Goal: Information Seeking & Learning: Find specific fact

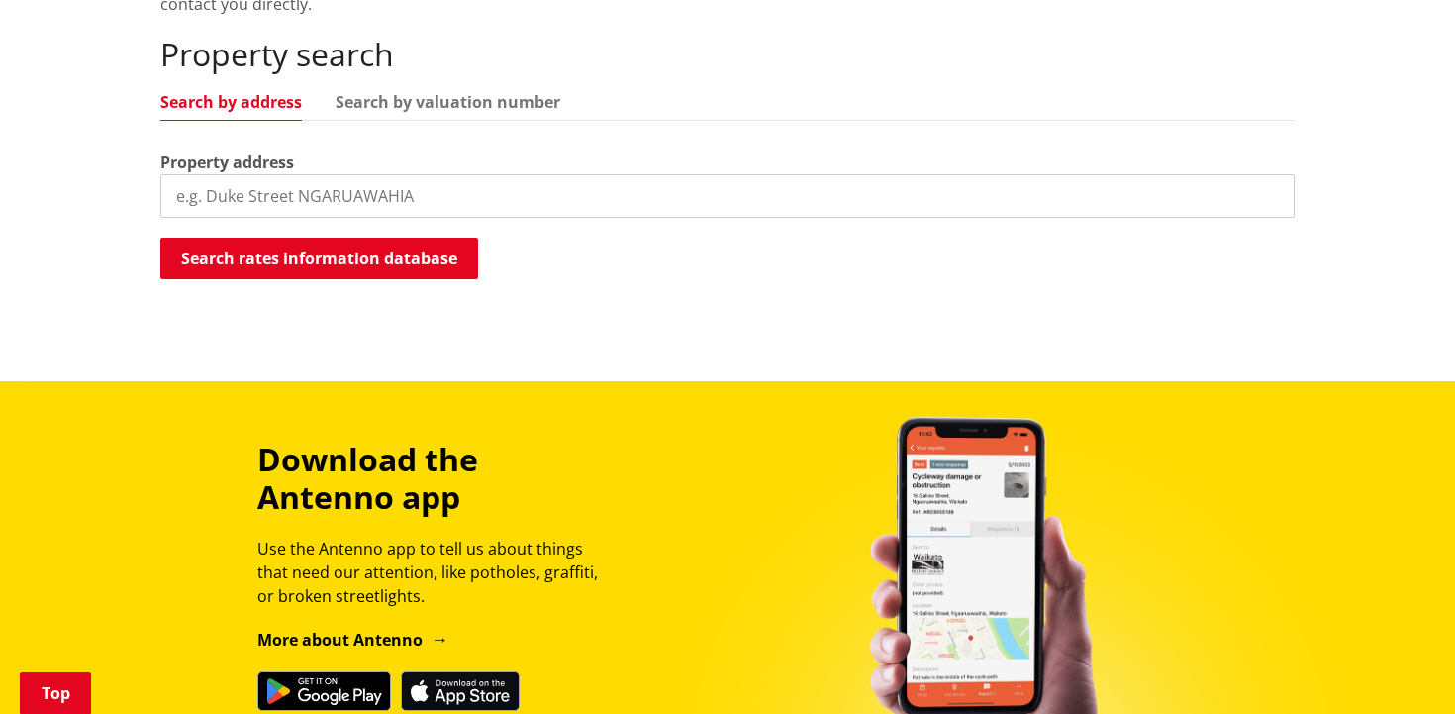
scroll to position [466, 0]
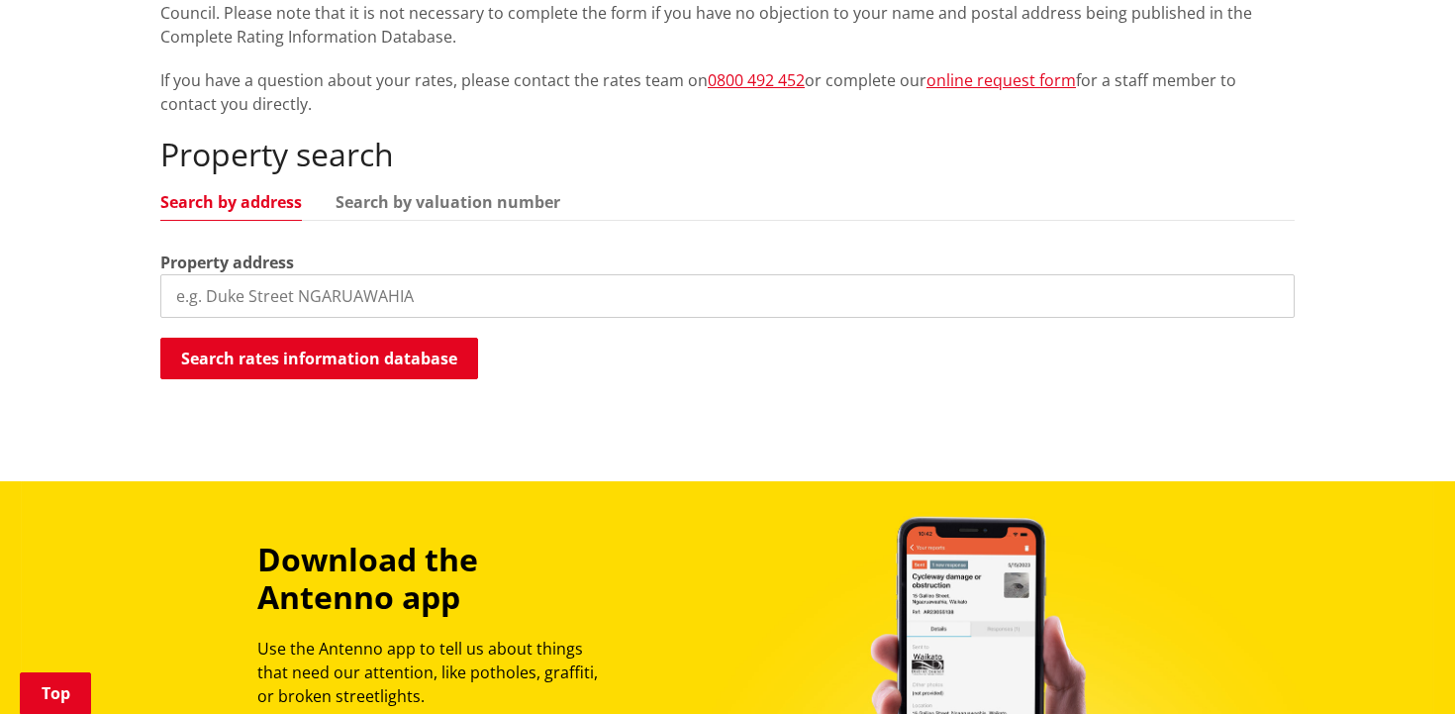
click at [568, 299] on input "search" at bounding box center [727, 296] width 1134 height 44
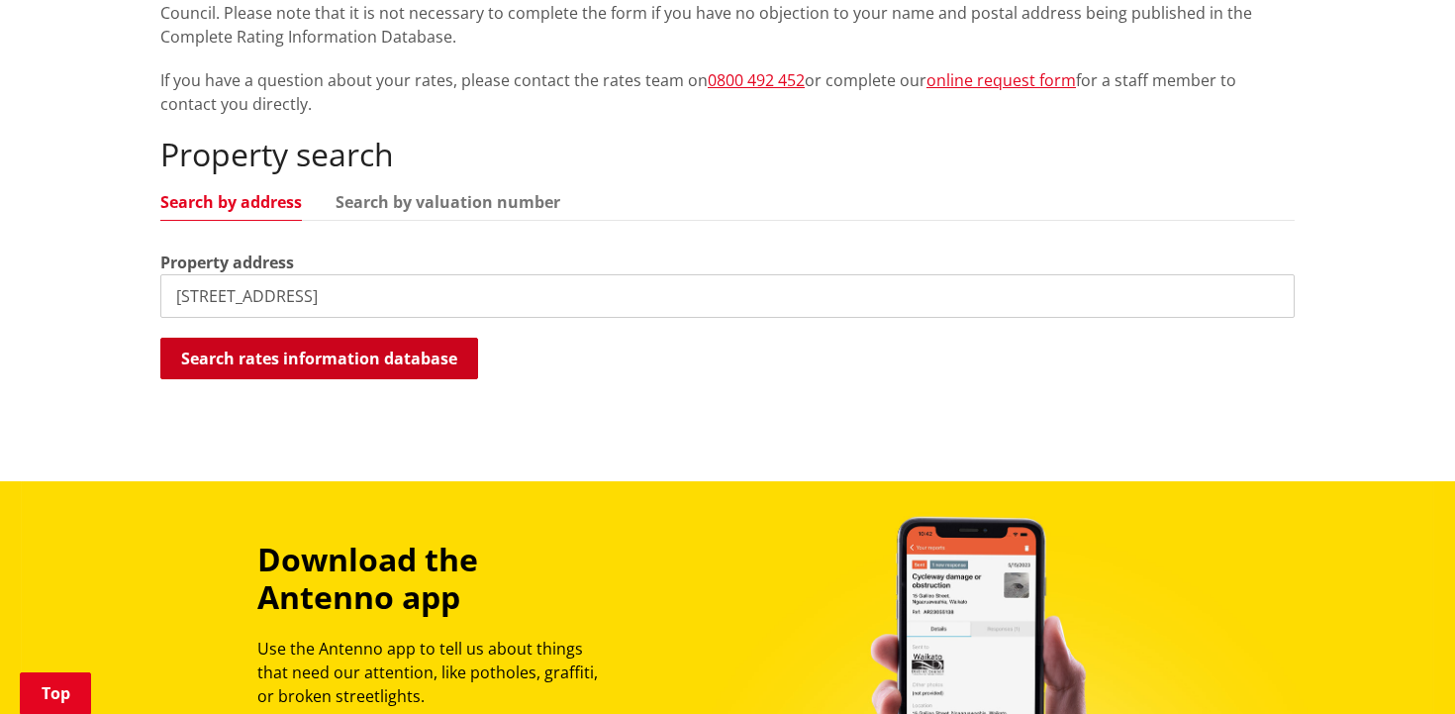
type input "34 Hillpark Drive"
click at [365, 354] on button "Search rates information database" at bounding box center [319, 359] width 318 height 42
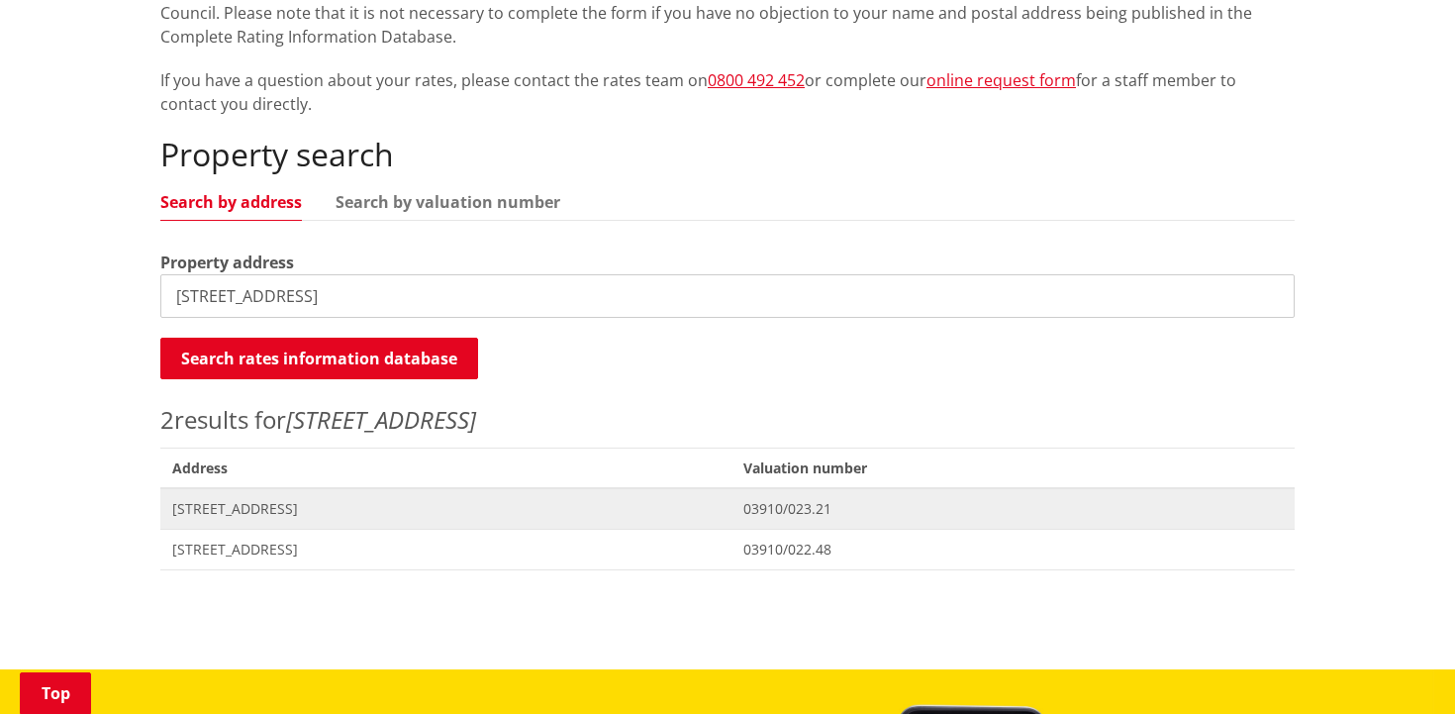
click at [257, 508] on span "[STREET_ADDRESS]" at bounding box center [445, 509] width 547 height 20
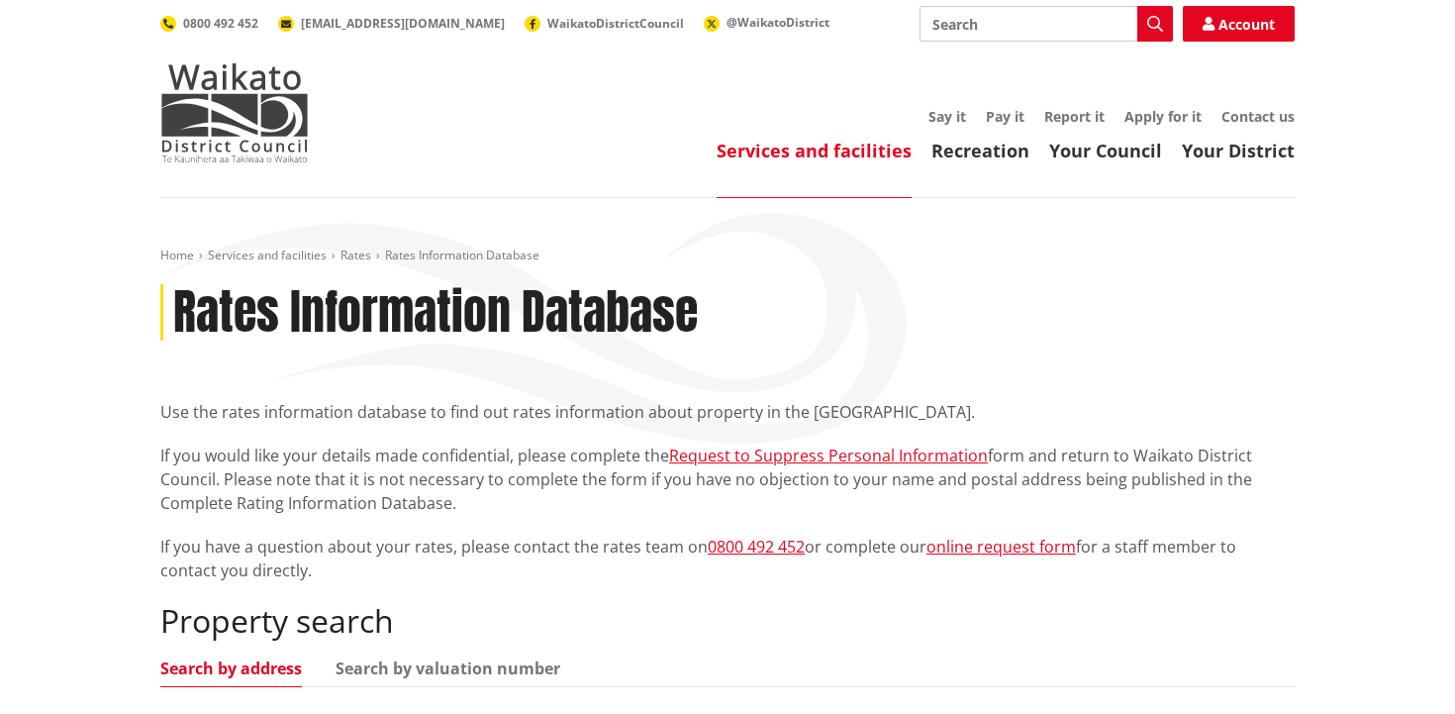
scroll to position [465, 0]
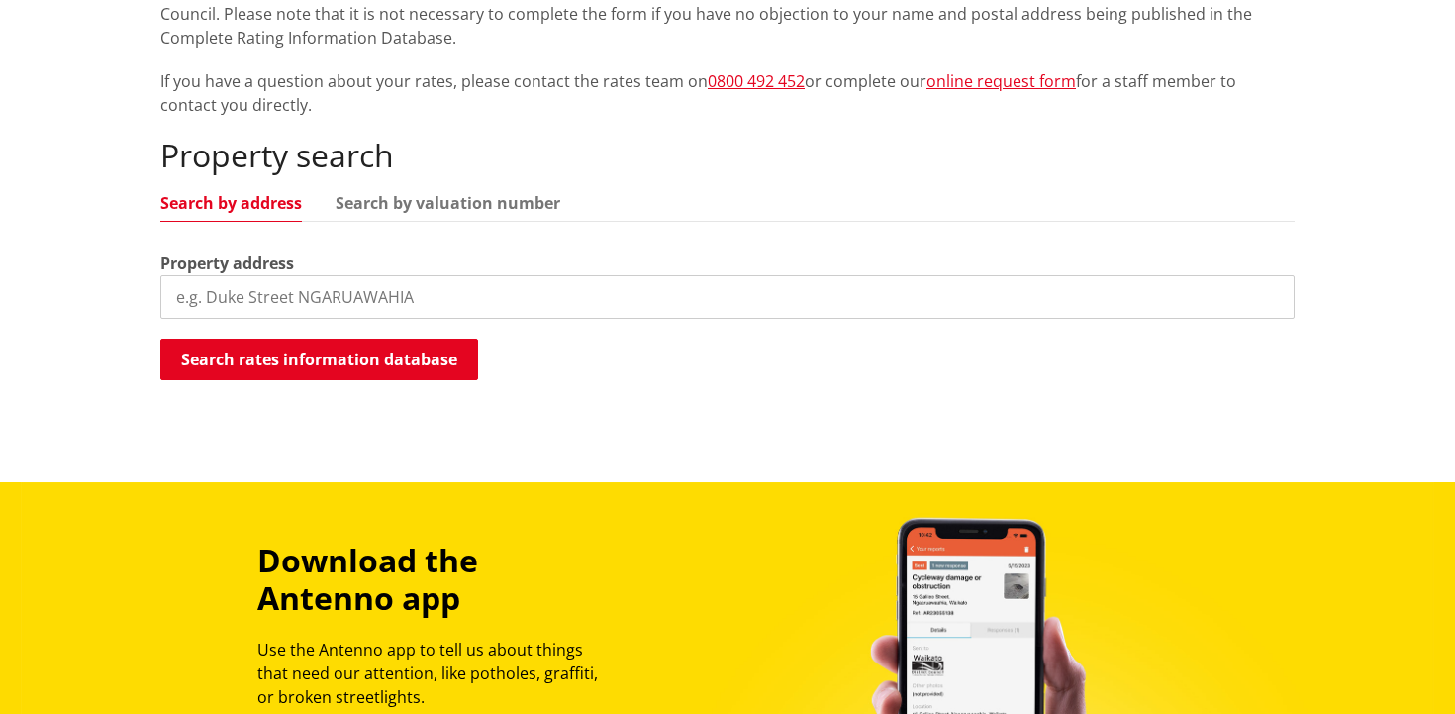
click at [326, 290] on input "search" at bounding box center [727, 297] width 1134 height 44
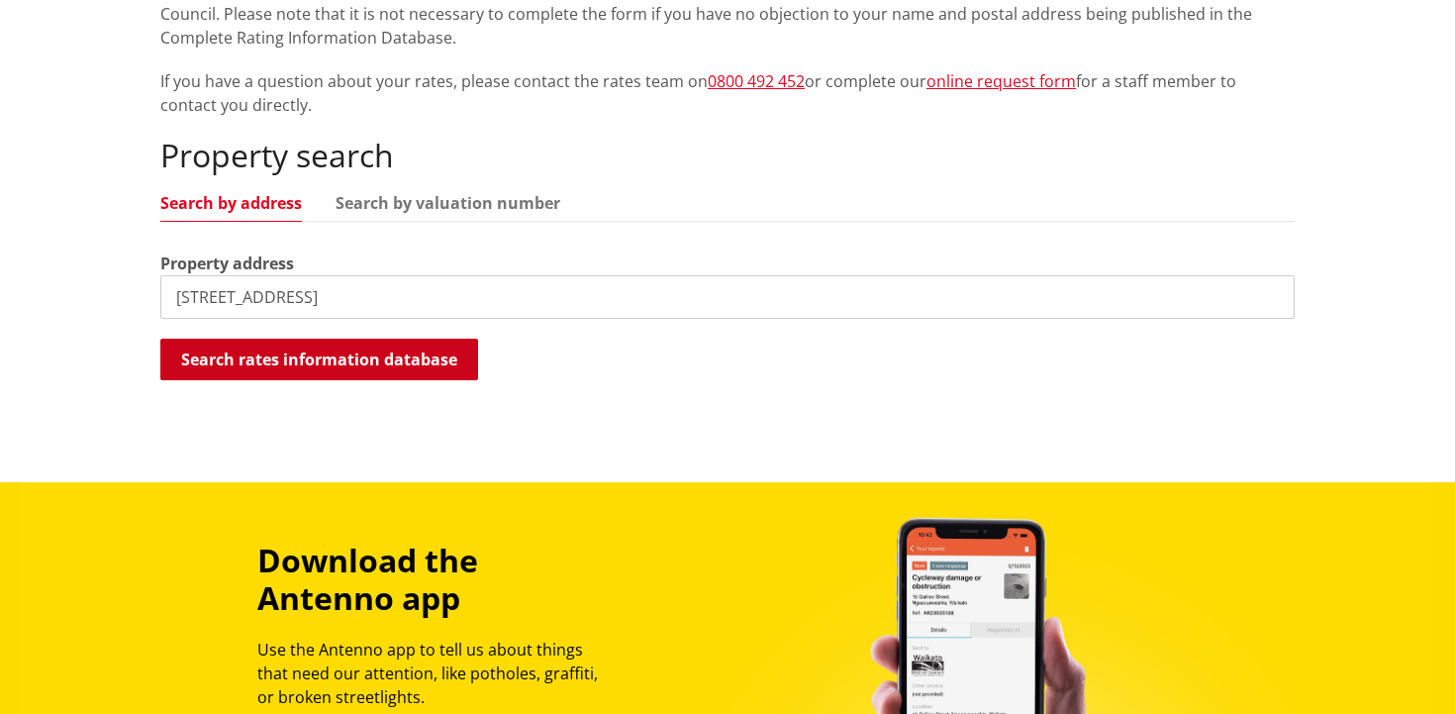
type input "34 Hillpark Drive"
click at [301, 361] on button "Search rates information database" at bounding box center [319, 360] width 318 height 42
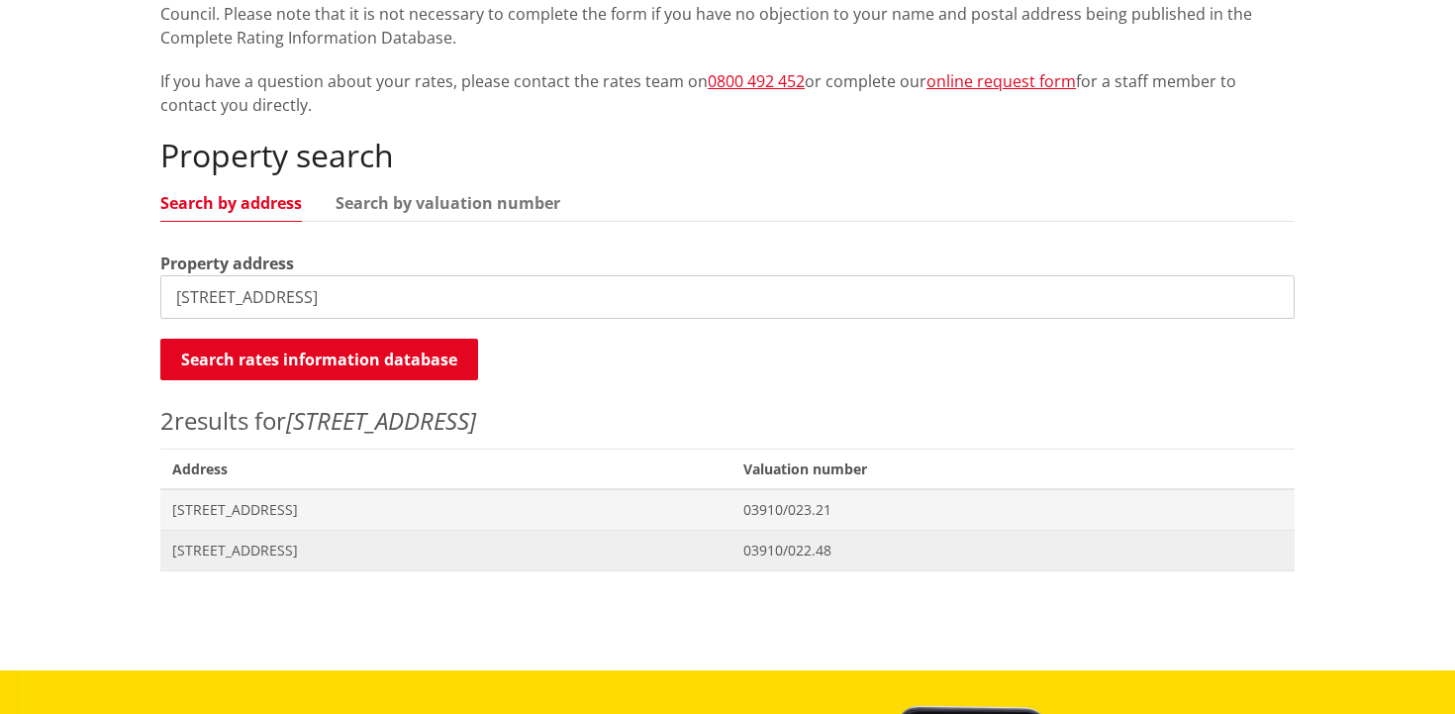
click at [286, 545] on span "34 Hillpark Drive POKENO" at bounding box center [445, 550] width 547 height 20
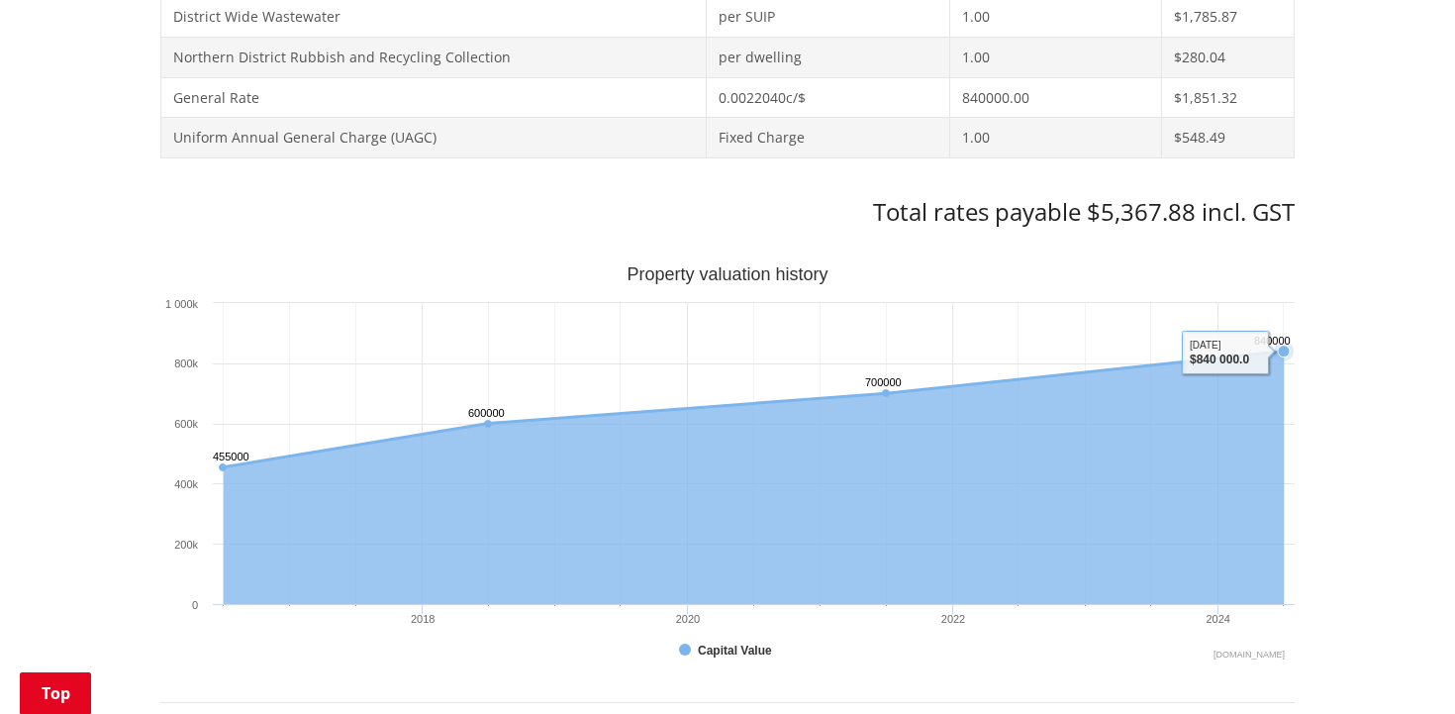
scroll to position [1101, 0]
